Goal: Task Accomplishment & Management: Manage account settings

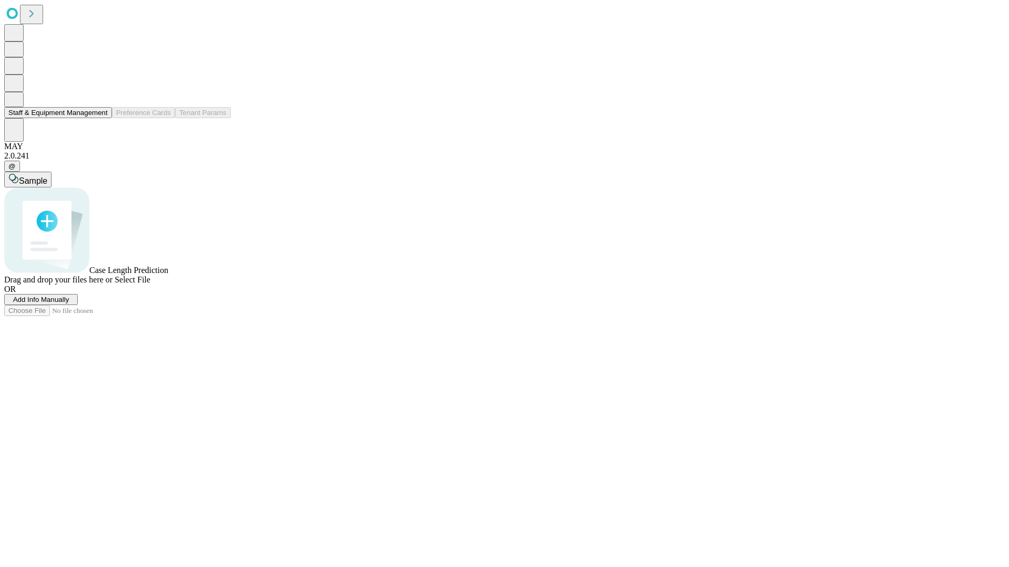
click at [100, 118] on button "Staff & Equipment Management" at bounding box center [58, 112] width 108 height 11
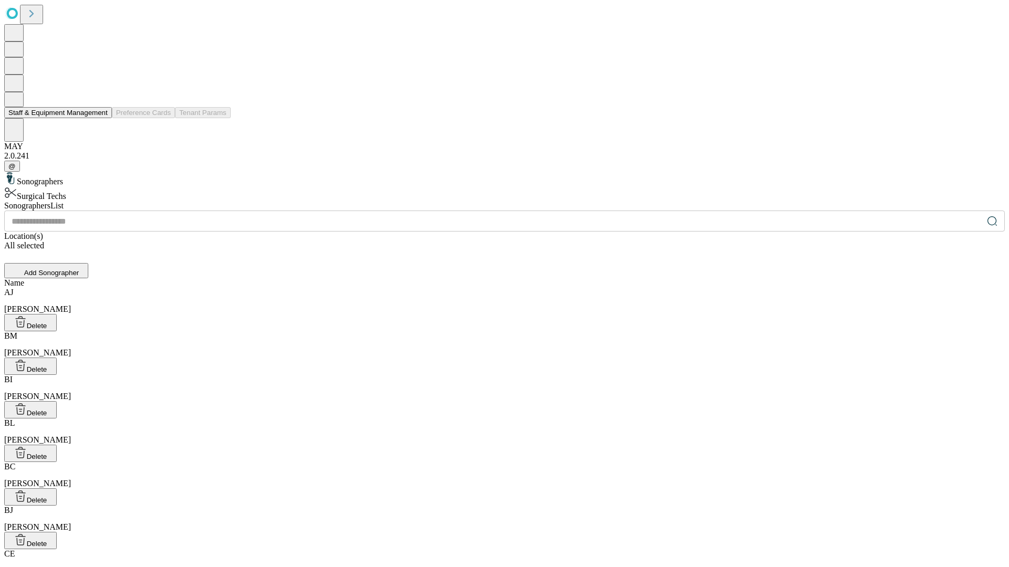
click at [100, 118] on button "Staff & Equipment Management" at bounding box center [58, 112] width 108 height 11
